Goal: Task Accomplishment & Management: Use online tool/utility

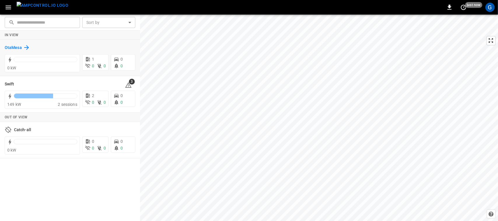
click at [11, 47] on h6 "OtaMesa" at bounding box center [13, 48] width 17 height 6
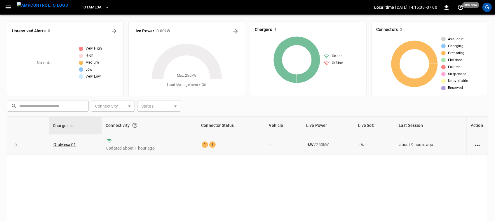
click at [63, 142] on td "OtaMesa 01" at bounding box center [75, 144] width 53 height 20
click at [65, 144] on link "OtaMesa 01" at bounding box center [64, 144] width 25 height 7
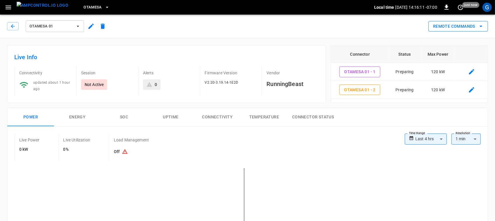
click at [444, 25] on button "Remote Commands" at bounding box center [458, 26] width 60 height 11
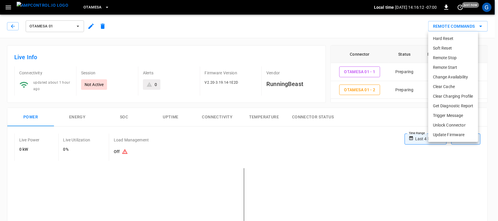
click at [445, 66] on li "Remote Start" at bounding box center [453, 68] width 50 height 10
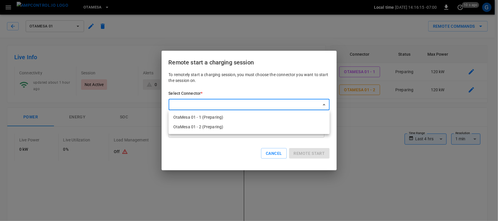
click at [279, 117] on li "OtaMesa 01 - 1 (Preparing)" at bounding box center [249, 118] width 161 height 10
type input "**********"
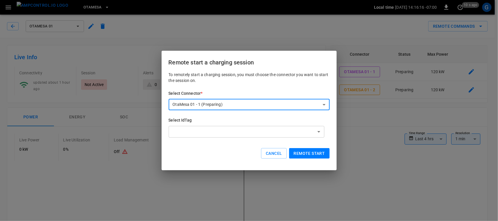
click at [298, 153] on button "Remote start" at bounding box center [309, 153] width 41 height 11
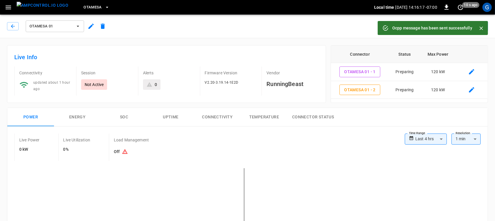
click at [445, 25] on div "Ocpp message has been sent successfully" at bounding box center [432, 28] width 80 height 11
drag, startPoint x: 486, startPoint y: 30, endPoint x: 483, endPoint y: 29, distance: 3.4
click at [483, 29] on div "Ocpp message has been sent successfully" at bounding box center [432, 28] width 110 height 14
click at [483, 29] on icon "Close" at bounding box center [481, 28] width 6 height 6
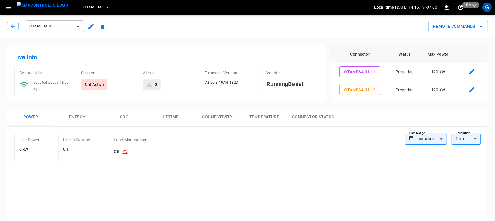
click at [483, 29] on icon "remote commands options" at bounding box center [480, 26] width 7 height 7
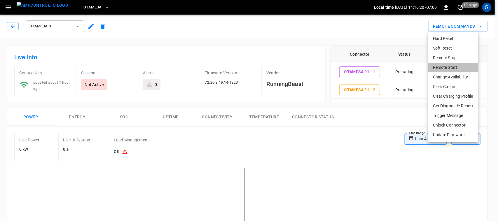
click at [448, 64] on li "Remote Start" at bounding box center [453, 68] width 50 height 10
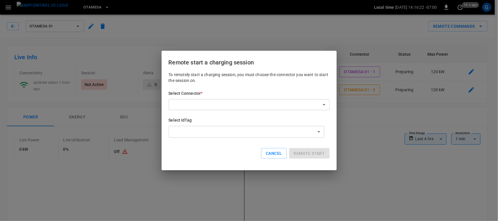
click at [295, 99] on div "Select Connector * ​ ​" at bounding box center [249, 100] width 161 height 20
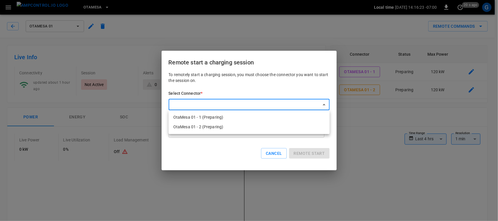
drag, startPoint x: 247, startPoint y: 125, endPoint x: 303, endPoint y: 129, distance: 56.8
click at [303, 129] on li "OtaMesa 01 - 2 (Preparing)" at bounding box center [249, 127] width 161 height 10
type input "**********"
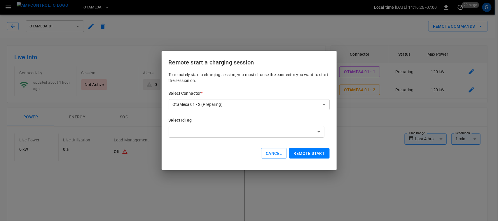
click at [311, 151] on button "Remote start" at bounding box center [309, 153] width 41 height 11
